Goal: Navigation & Orientation: Understand site structure

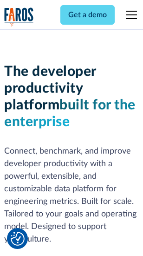
scroll to position [140, 0]
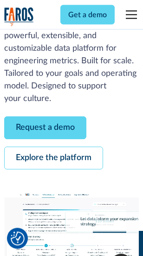
click at [46, 128] on link "Request a demo" at bounding box center [45, 128] width 82 height 23
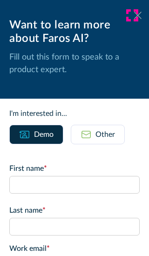
click at [134, 15] on icon at bounding box center [137, 15] width 7 height 7
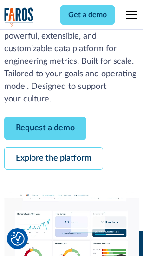
scroll to position [170, 0]
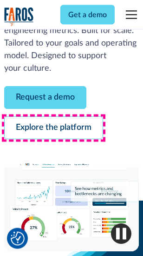
click at [53, 128] on link "Explore the platform" at bounding box center [53, 128] width 99 height 23
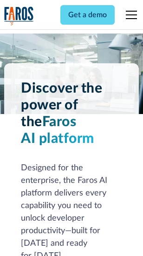
scroll to position [7087, 0]
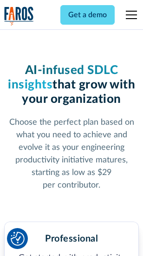
scroll to position [1478, 0]
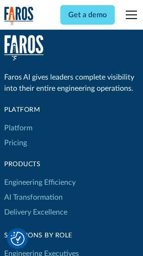
click at [18, 128] on link "Platform" at bounding box center [18, 127] width 28 height 15
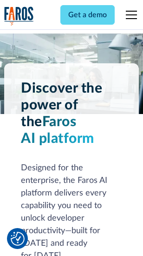
scroll to position [7385, 0]
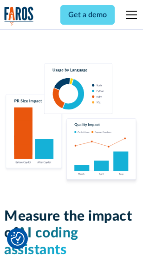
scroll to position [5809, 0]
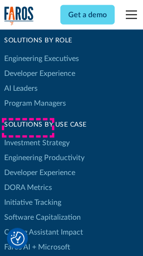
click at [28, 180] on link "DORA Metrics" at bounding box center [28, 187] width 48 height 15
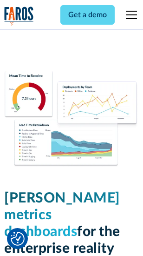
scroll to position [4120, 0]
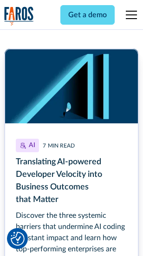
scroll to position [4168, 0]
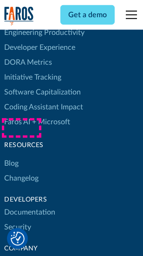
click at [21, 171] on link "Changelog" at bounding box center [21, 178] width 34 height 15
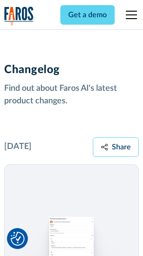
scroll to position [11406, 0]
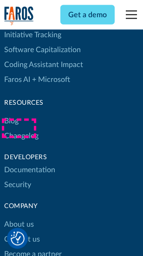
click at [19, 217] on link "About us" at bounding box center [19, 224] width 30 height 15
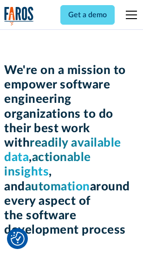
scroll to position [3219, 0]
